Goal: Information Seeking & Learning: Understand process/instructions

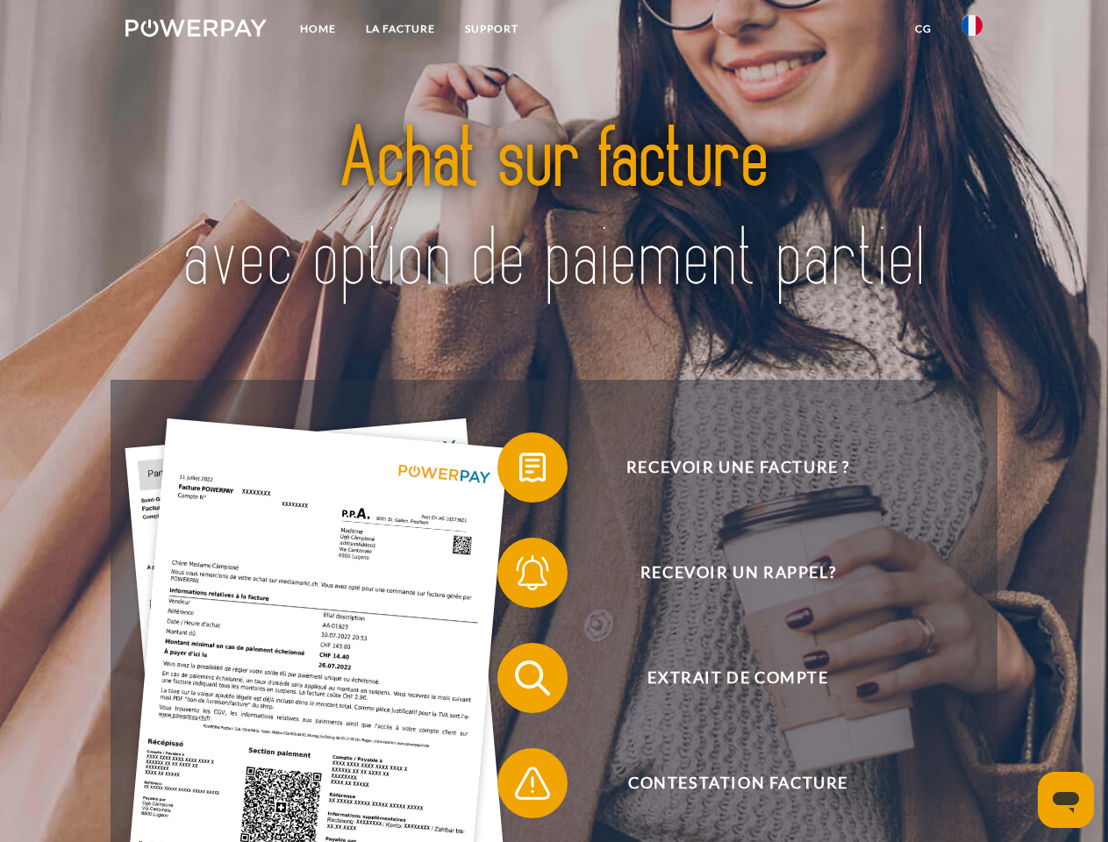
click at [196, 31] on img at bounding box center [195, 28] width 141 height 18
click at [972, 31] on img at bounding box center [972, 25] width 21 height 21
click at [923, 29] on link "CG" at bounding box center [923, 29] width 47 height 32
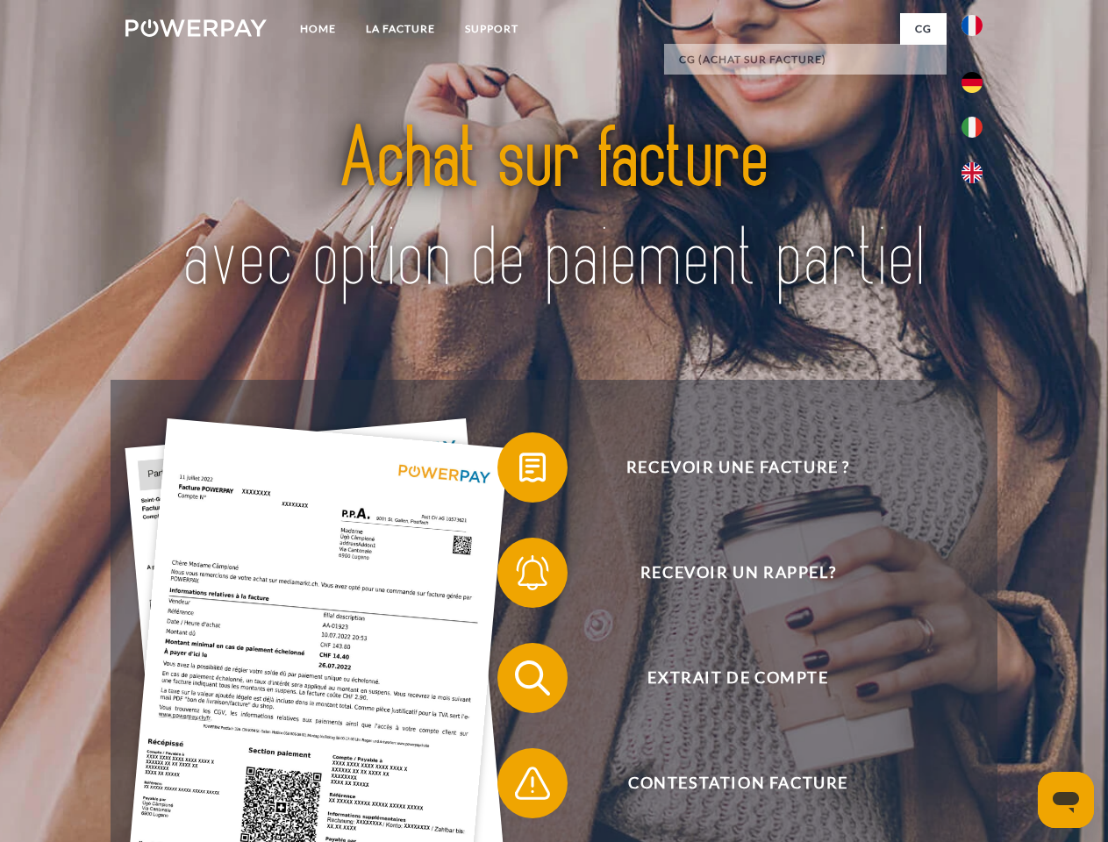
click at [519, 471] on span at bounding box center [506, 468] width 88 height 88
click at [519, 576] on span at bounding box center [506, 573] width 88 height 88
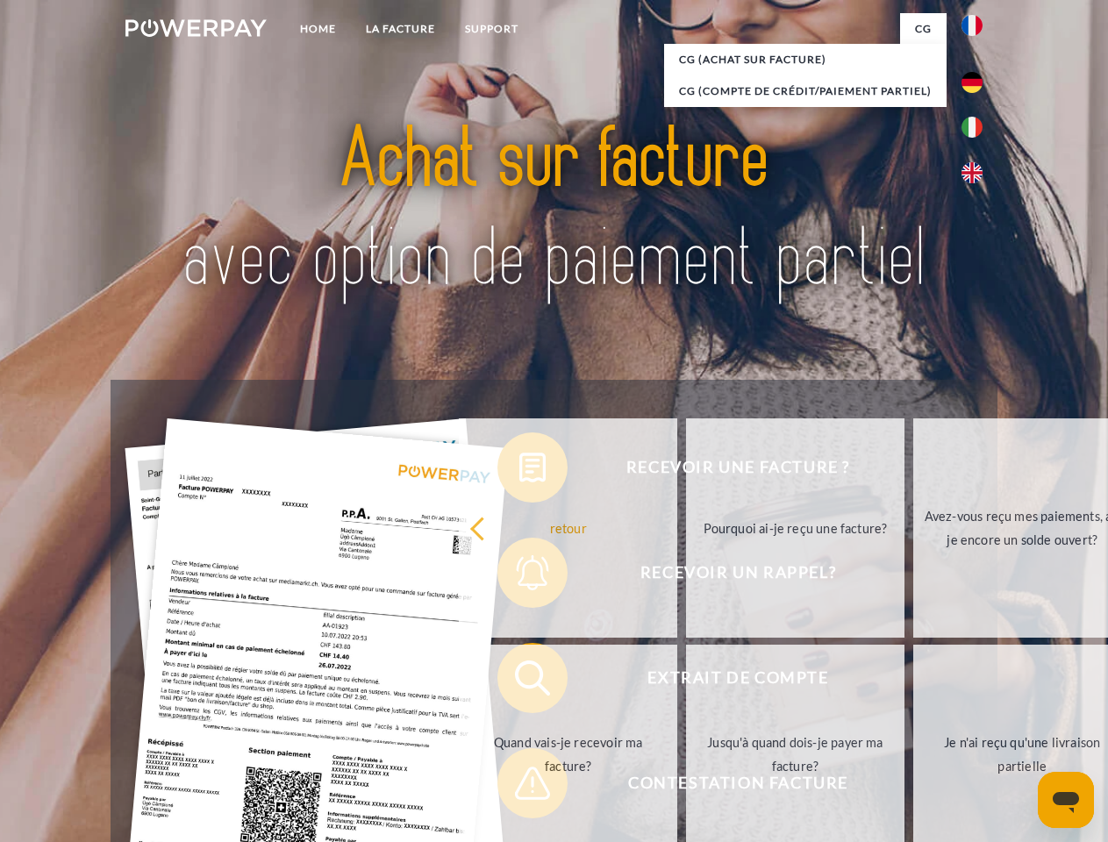
click at [686, 682] on link "Jusqu'à quand dois-je payer ma facture?" at bounding box center [795, 754] width 218 height 219
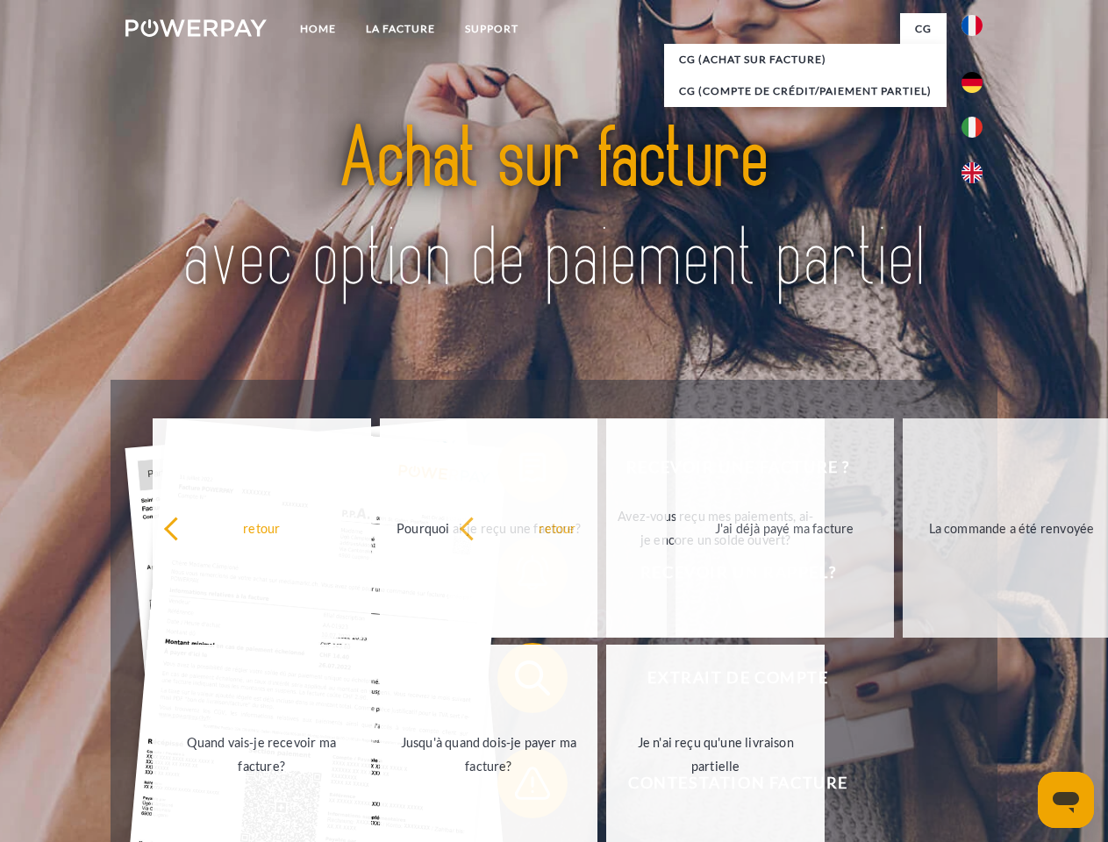
click at [519, 787] on span at bounding box center [506, 784] width 88 height 88
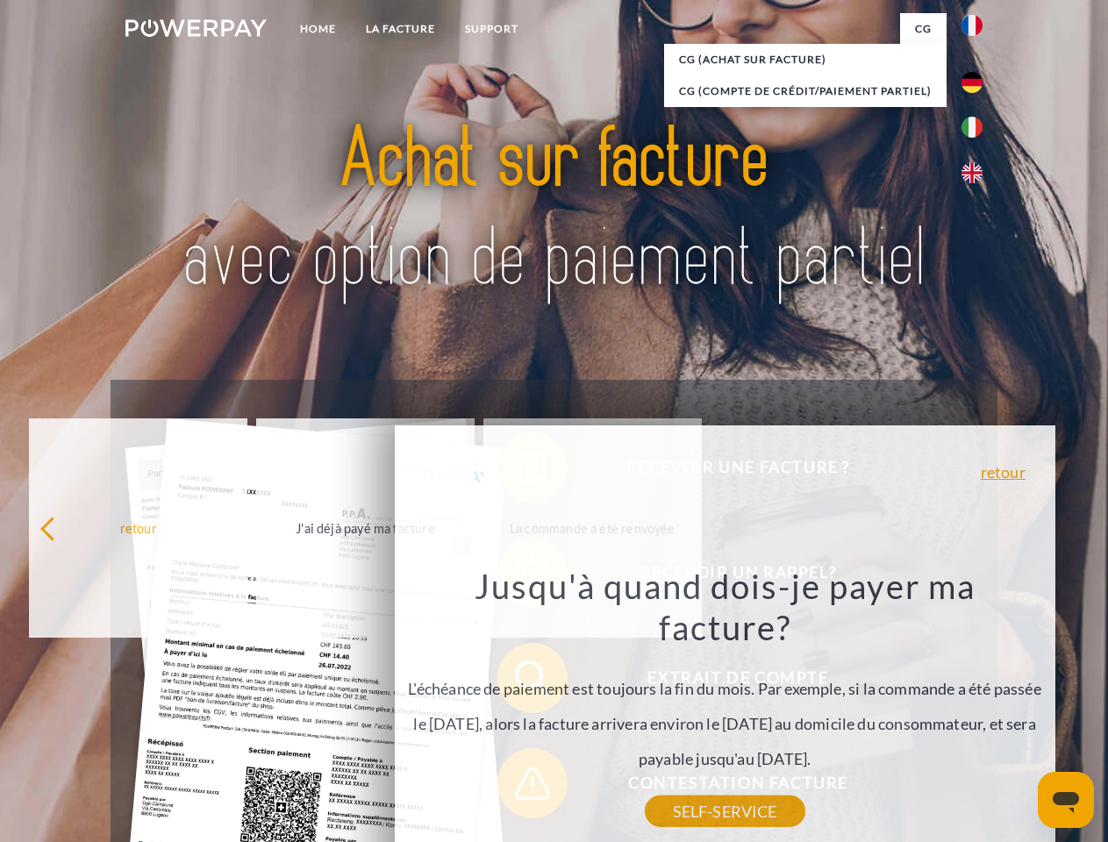
click at [1066, 800] on icon "Ouvrir la fenêtre de messagerie" at bounding box center [1066, 802] width 26 height 21
